Goal: Task Accomplishment & Management: Manage account settings

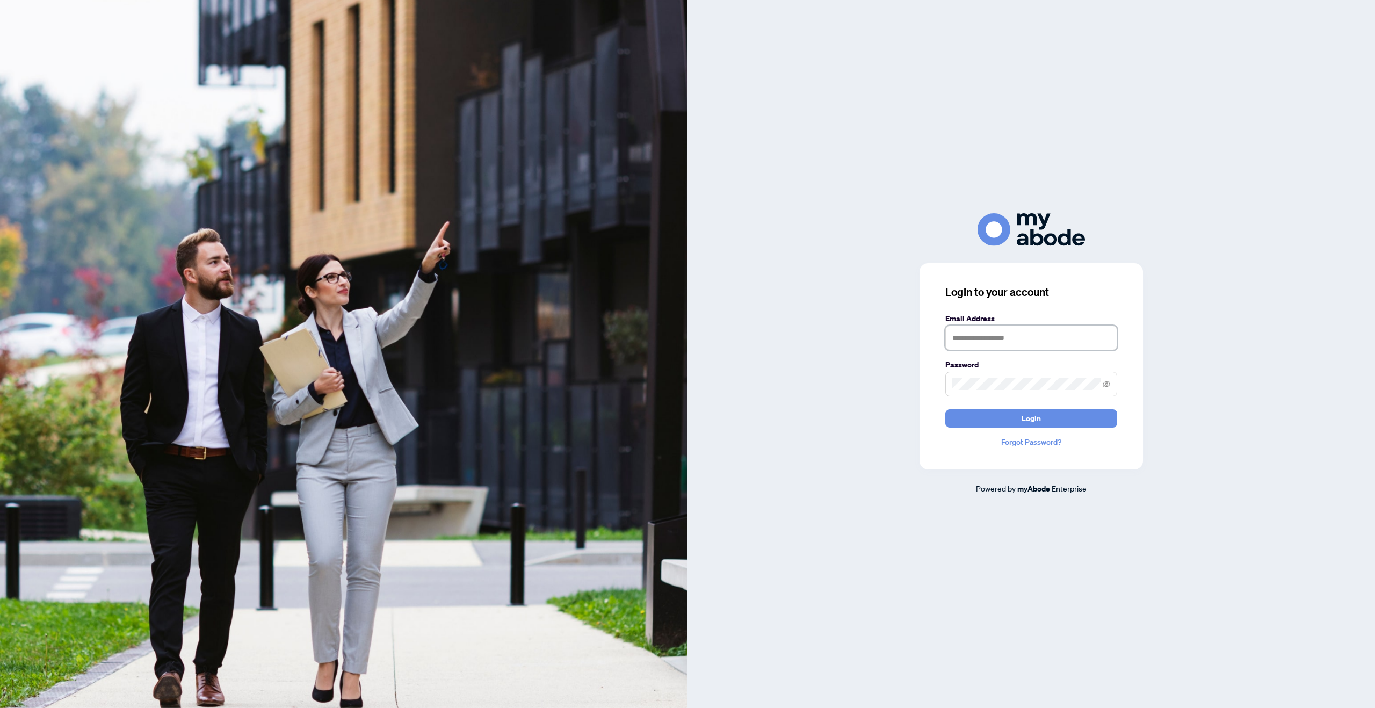
click at [1025, 336] on input "text" at bounding box center [1031, 337] width 172 height 25
type input "**********"
click at [1057, 422] on button "Login" at bounding box center [1031, 418] width 172 height 18
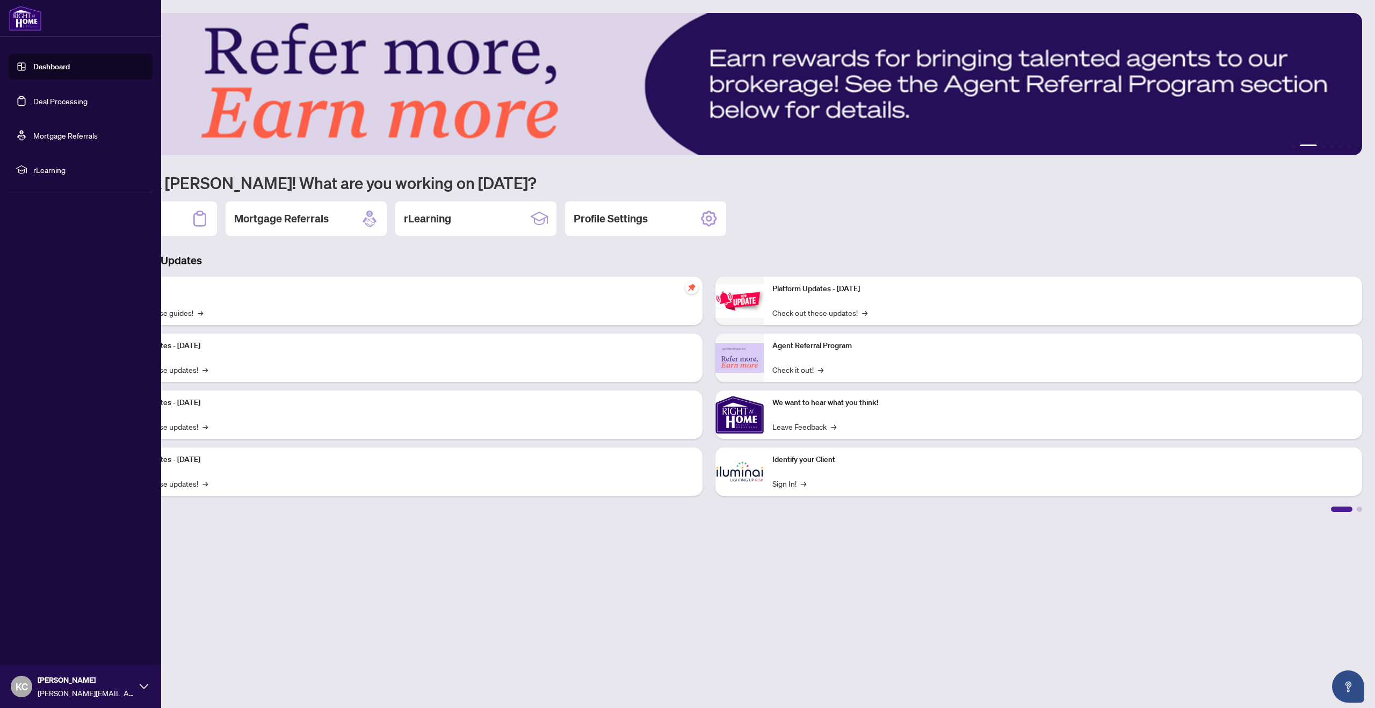
click at [33, 104] on link "Deal Processing" at bounding box center [60, 101] width 54 height 10
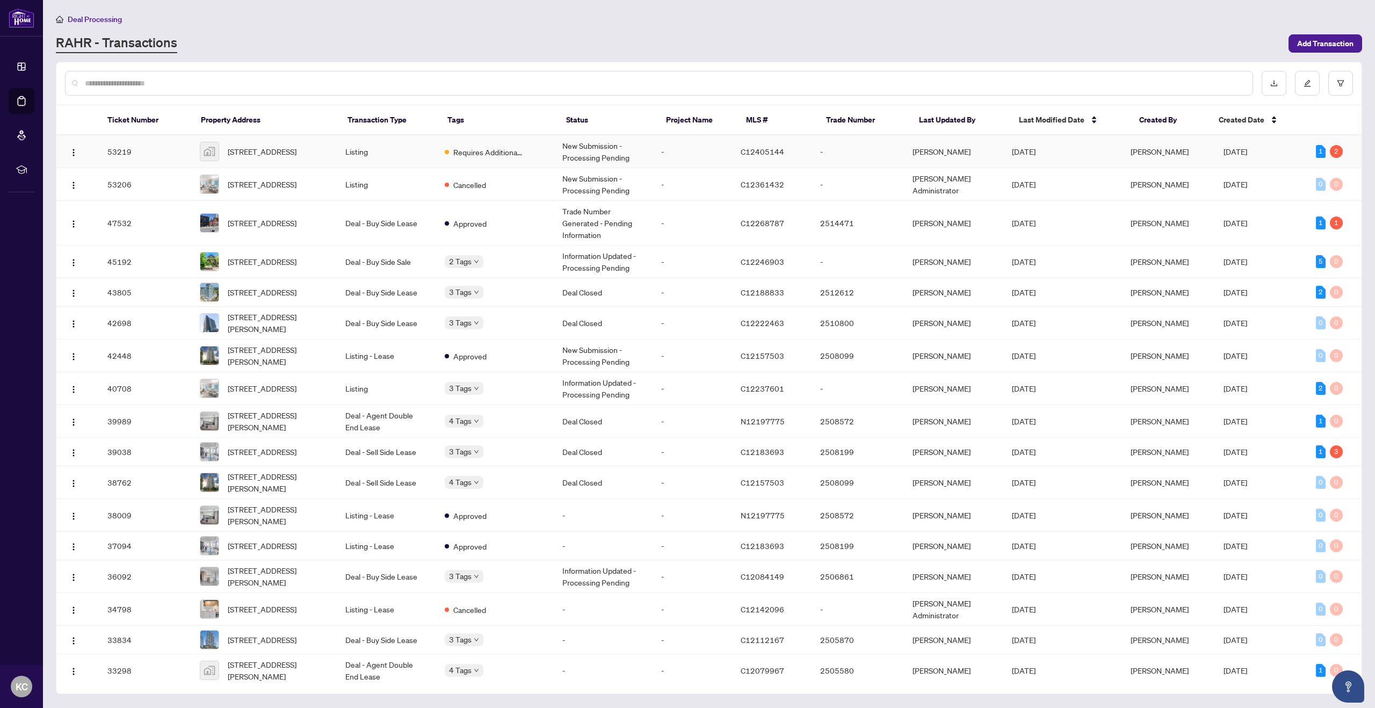
click at [161, 148] on td "53219" at bounding box center [145, 151] width 92 height 33
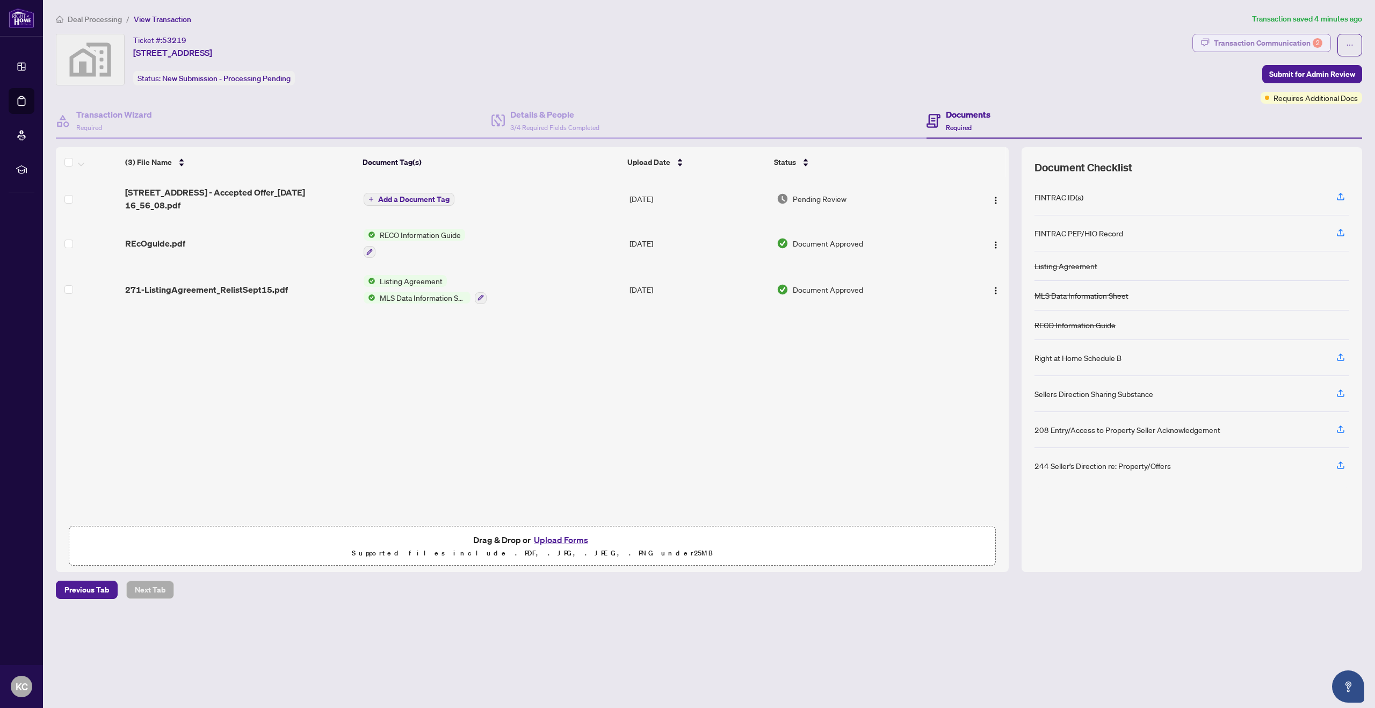
click at [1232, 44] on div "Transaction Communication 2" at bounding box center [1267, 42] width 108 height 17
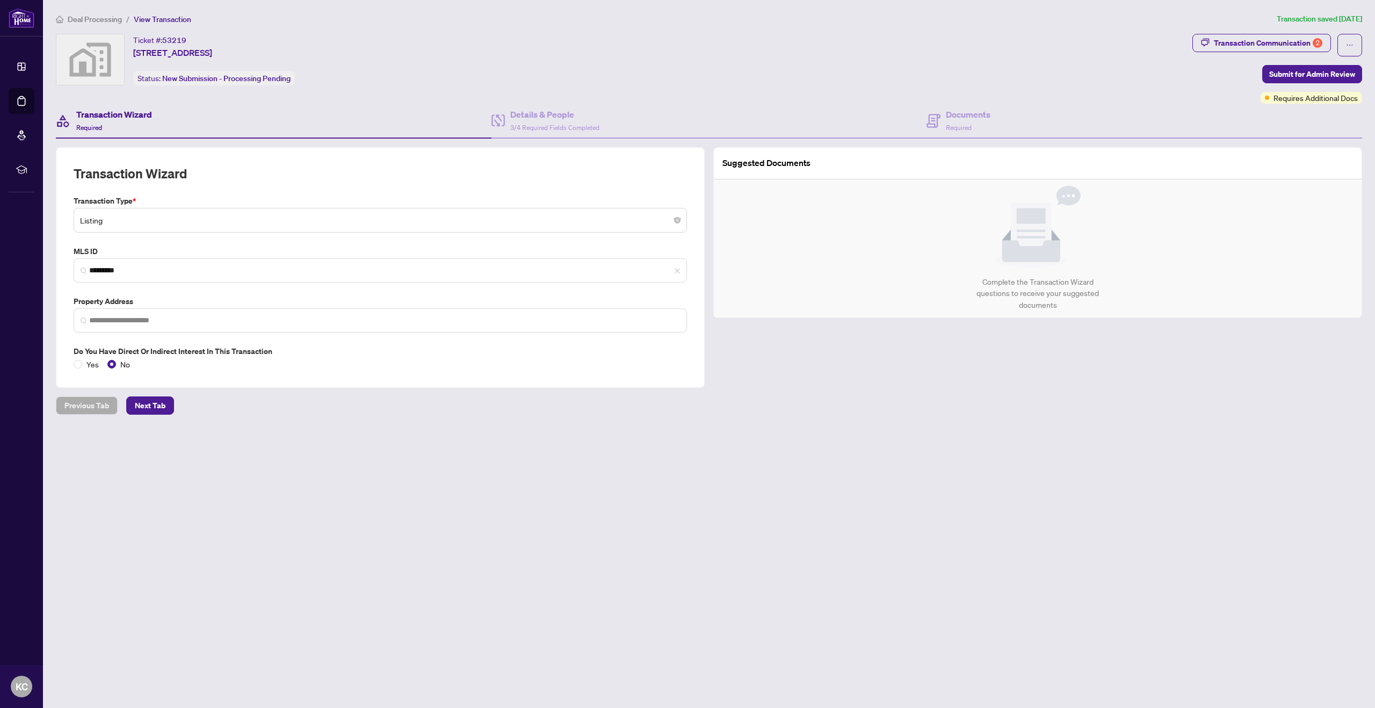
type input "**********"
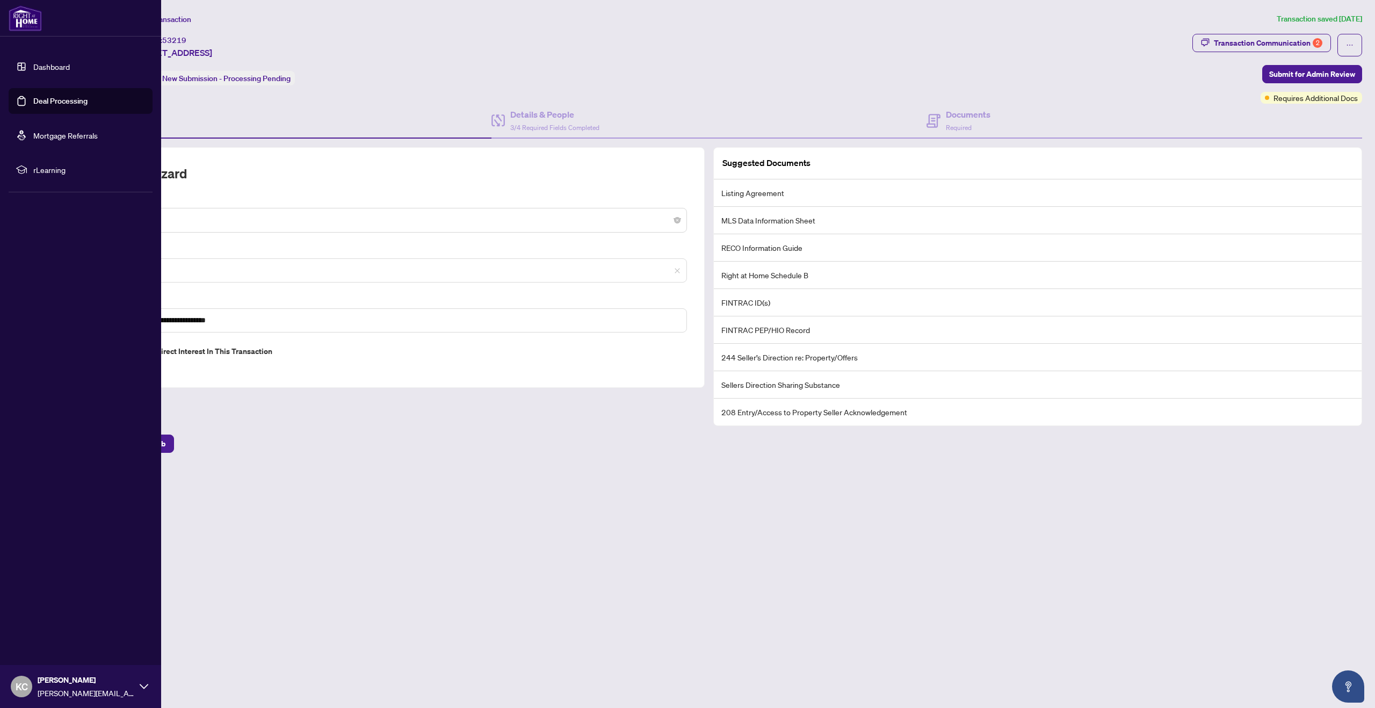
click at [33, 99] on link "Deal Processing" at bounding box center [60, 101] width 54 height 10
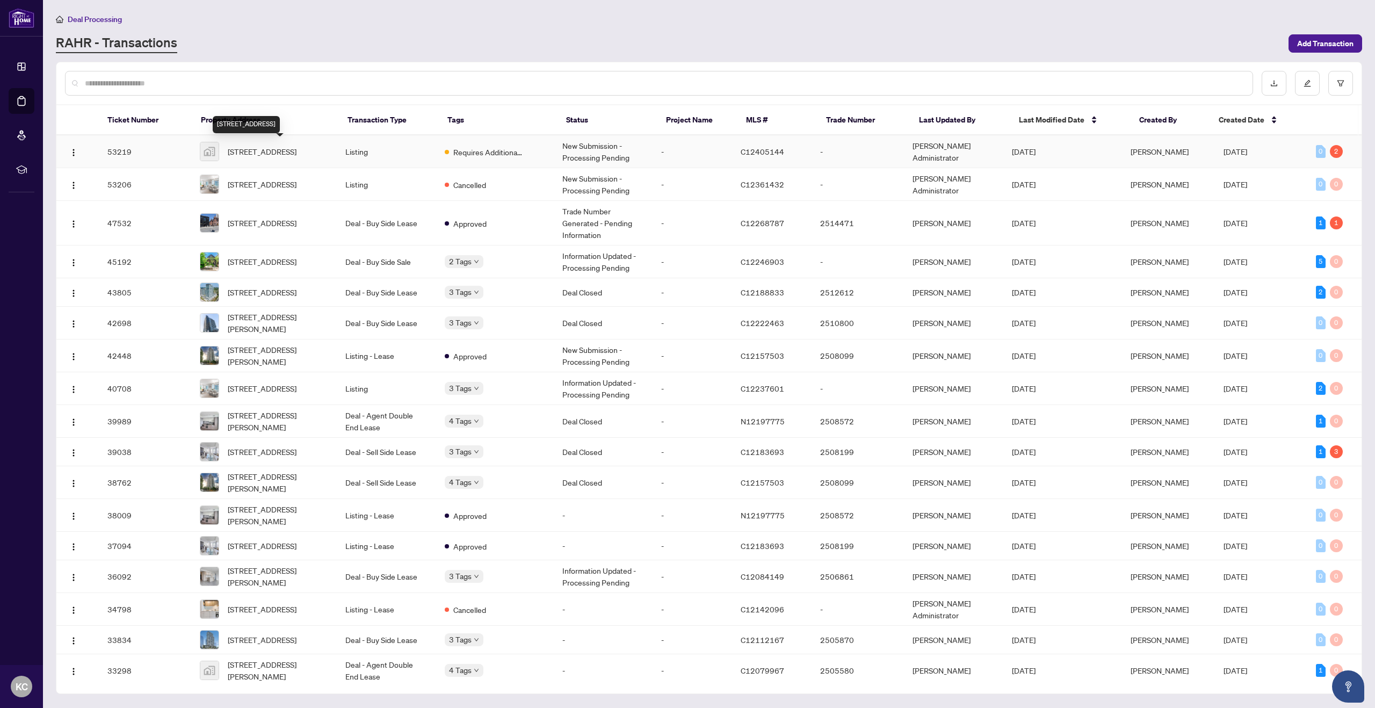
click at [263, 151] on span "[STREET_ADDRESS]" at bounding box center [262, 152] width 69 height 12
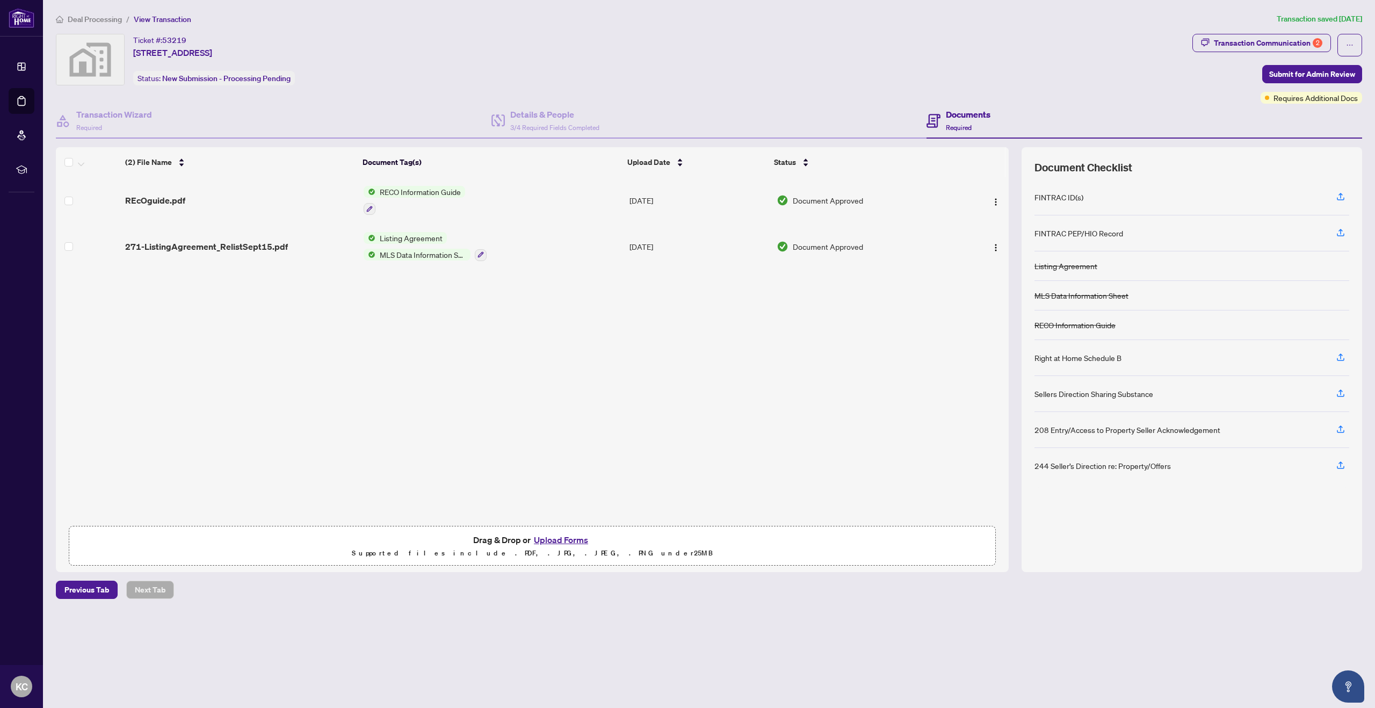
click at [576, 539] on button "Upload Forms" at bounding box center [560, 540] width 61 height 14
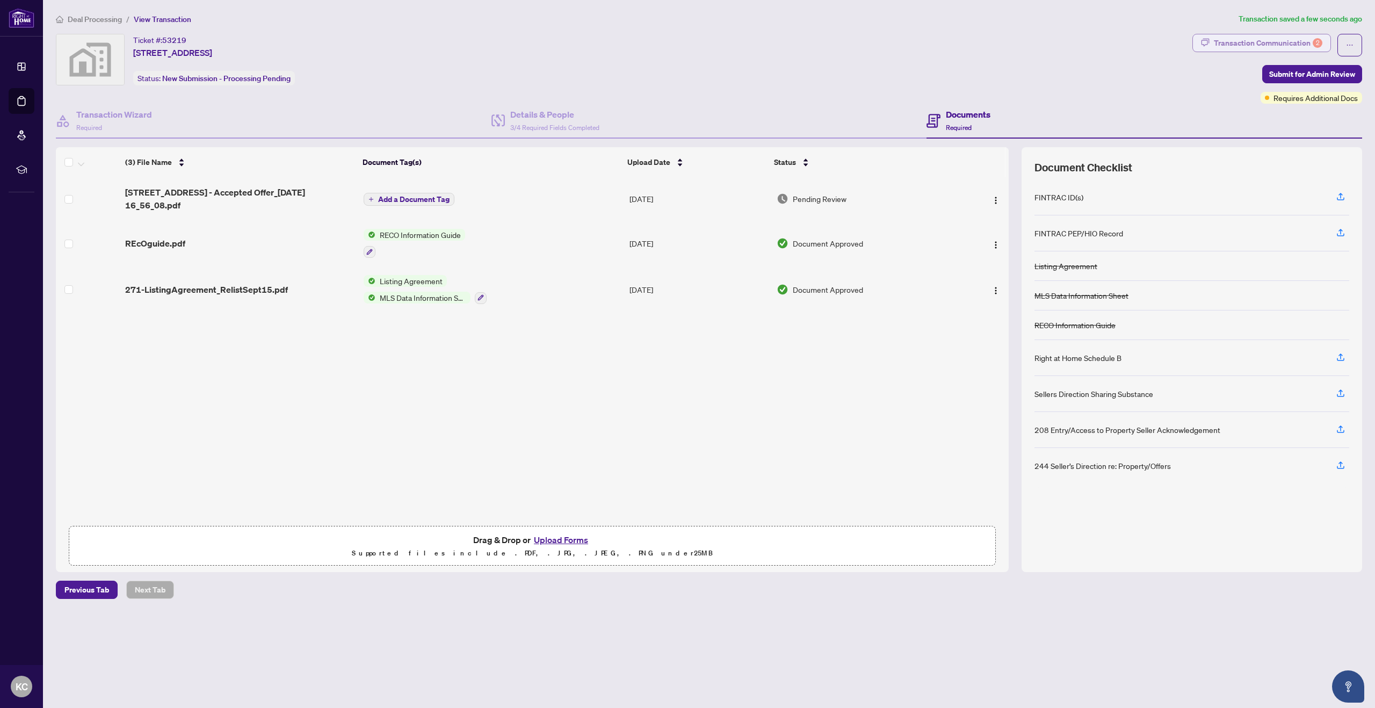
click at [1265, 45] on div "Transaction Communication 2" at bounding box center [1267, 42] width 108 height 17
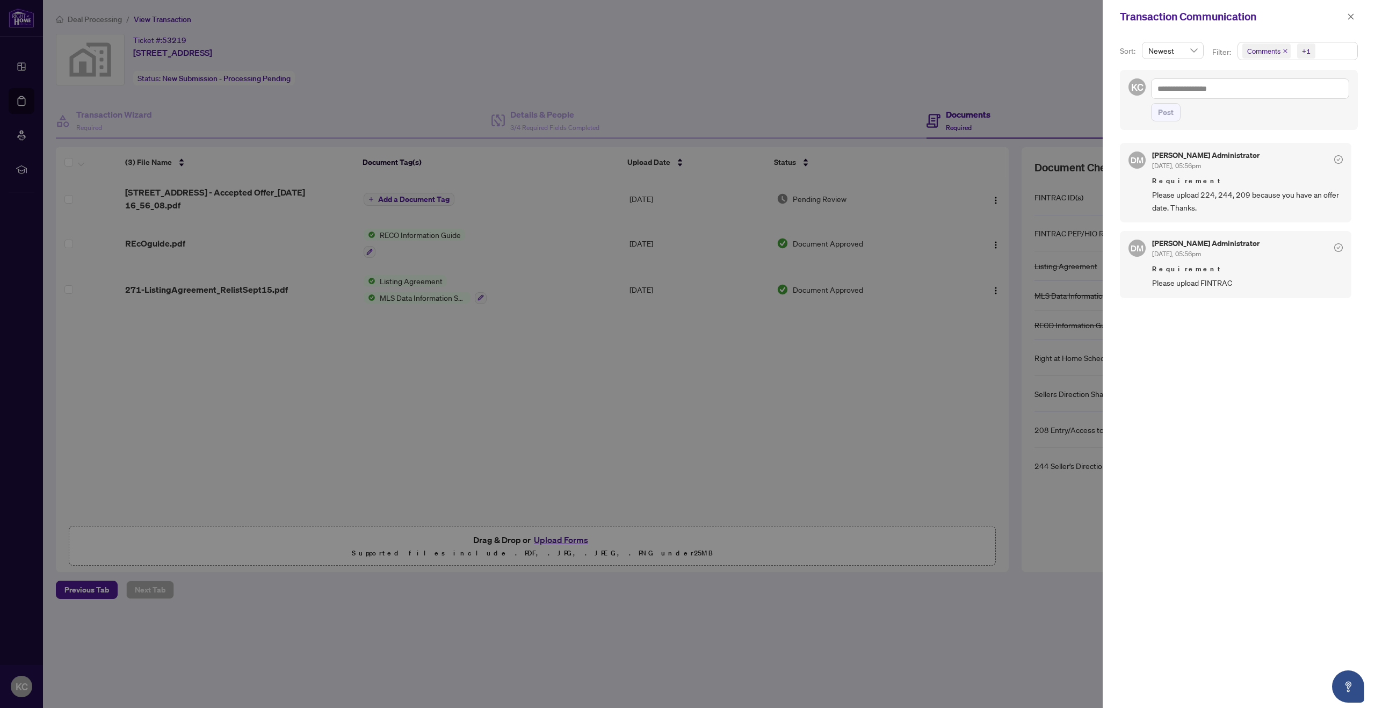
click at [17, 287] on div at bounding box center [687, 354] width 1375 height 708
